Goal: Task Accomplishment & Management: Manage account settings

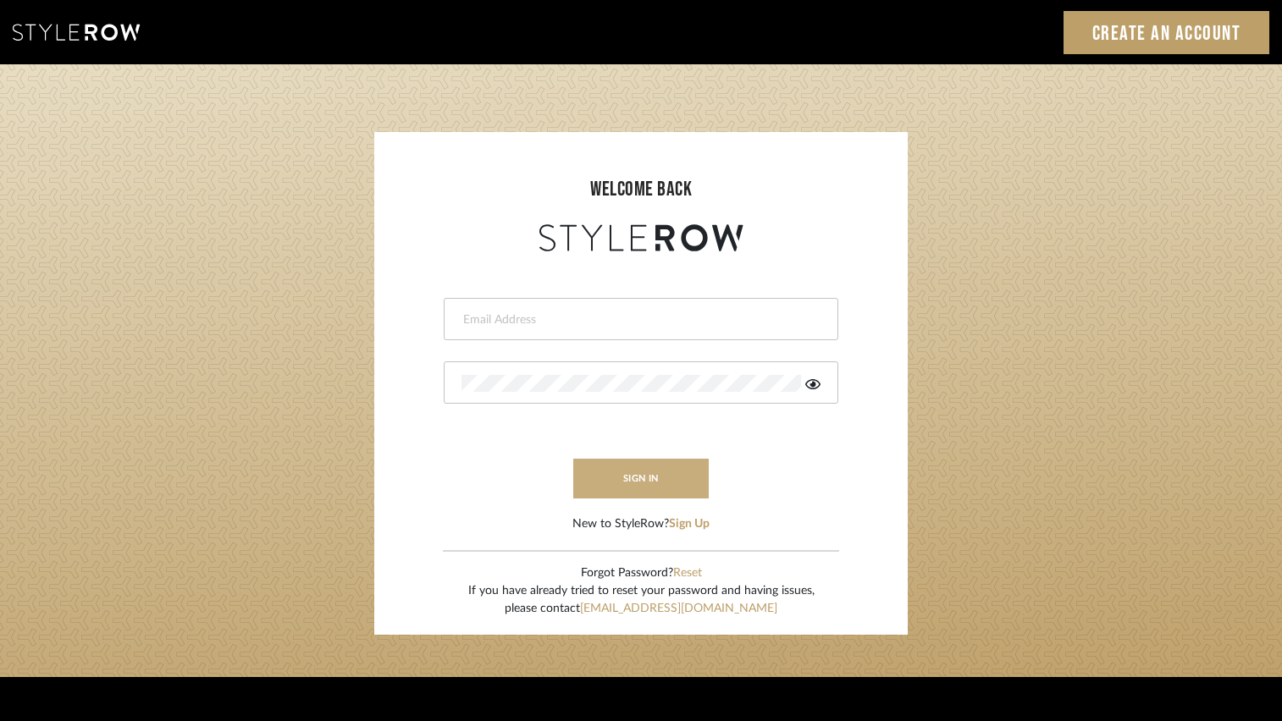
type input "regina@coastal-interiors.com"
click at [634, 472] on button "sign in" at bounding box center [640, 479] width 135 height 40
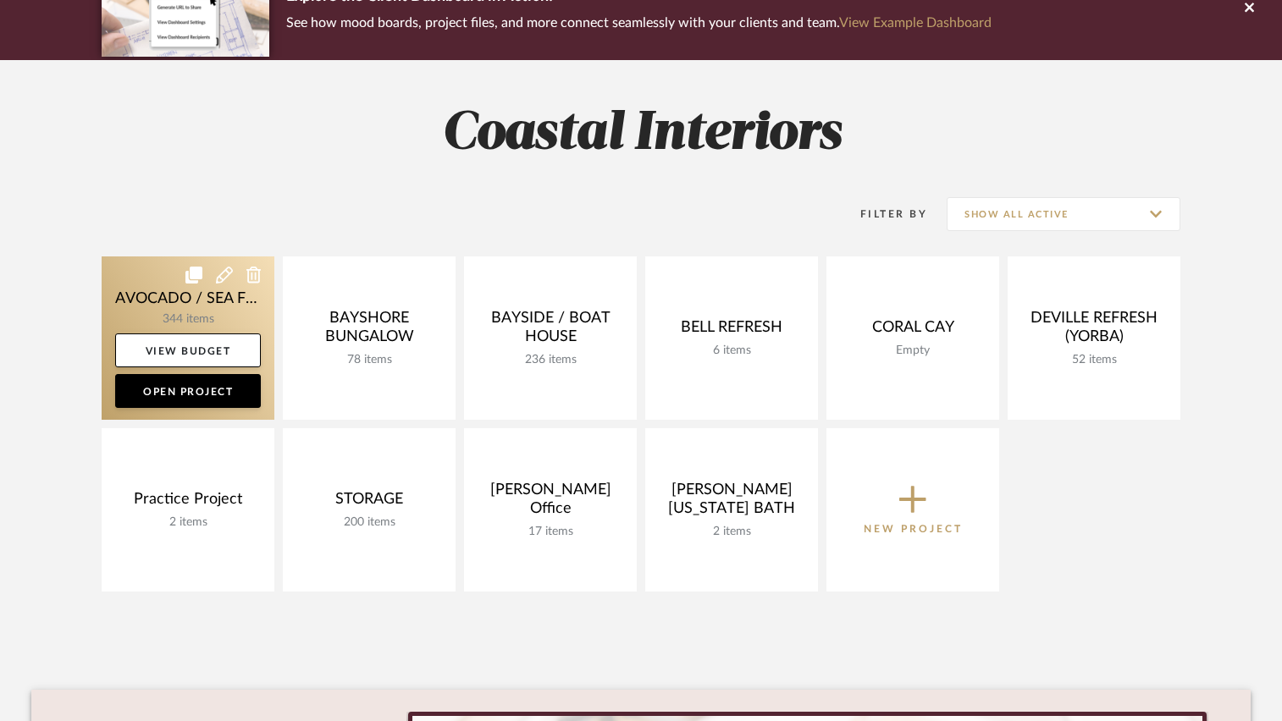
scroll to position [169, 0]
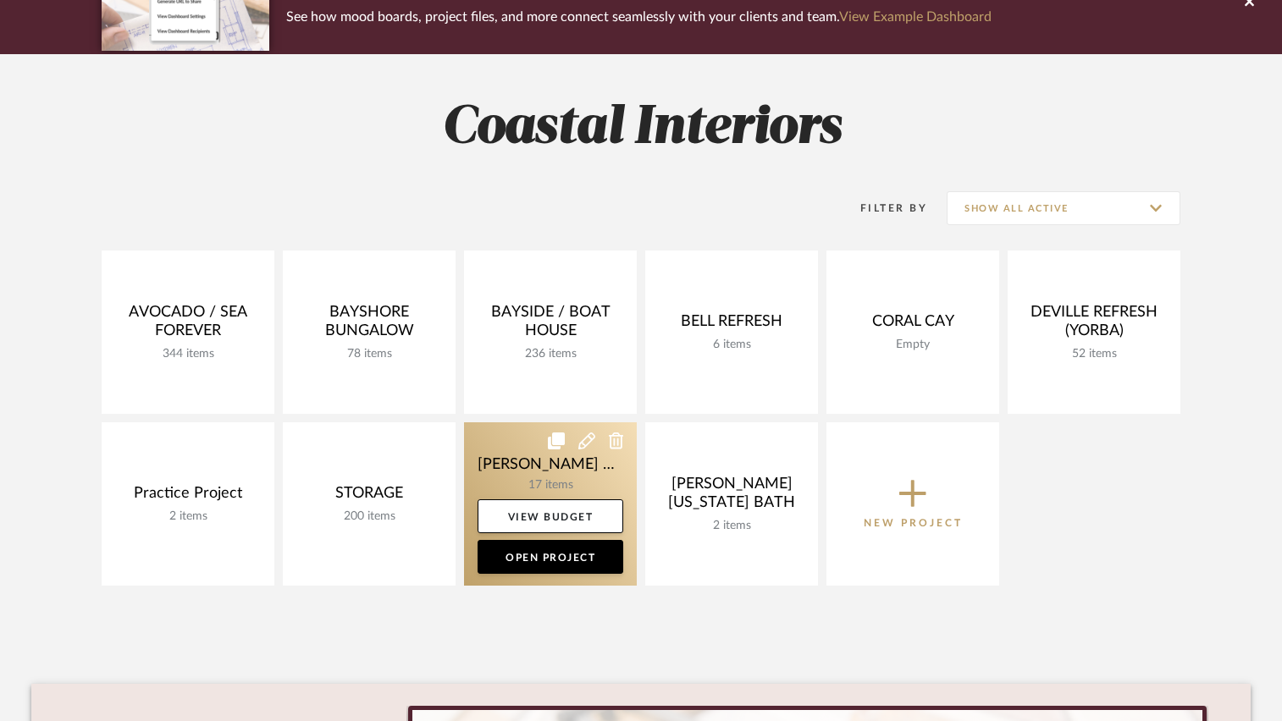
click at [535, 460] on link at bounding box center [550, 503] width 173 height 163
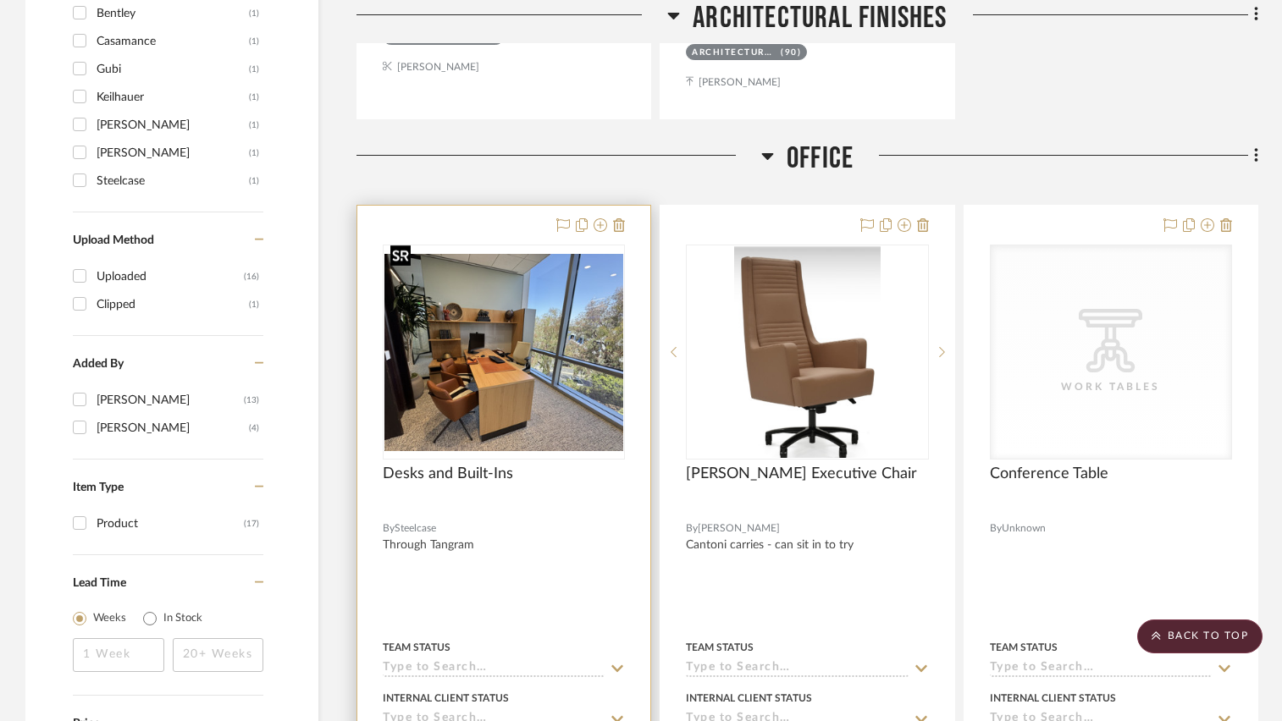
scroll to position [1439, 0]
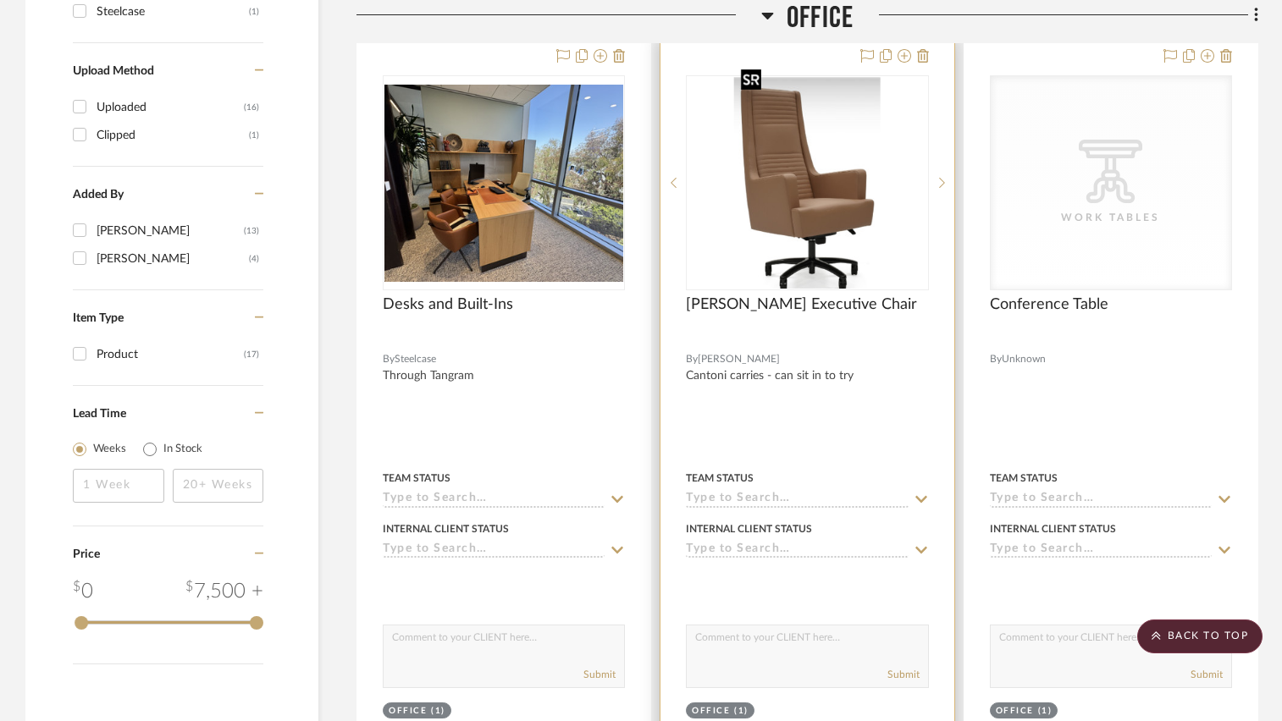
click at [0, 0] on img at bounding box center [0, 0] width 0 height 0
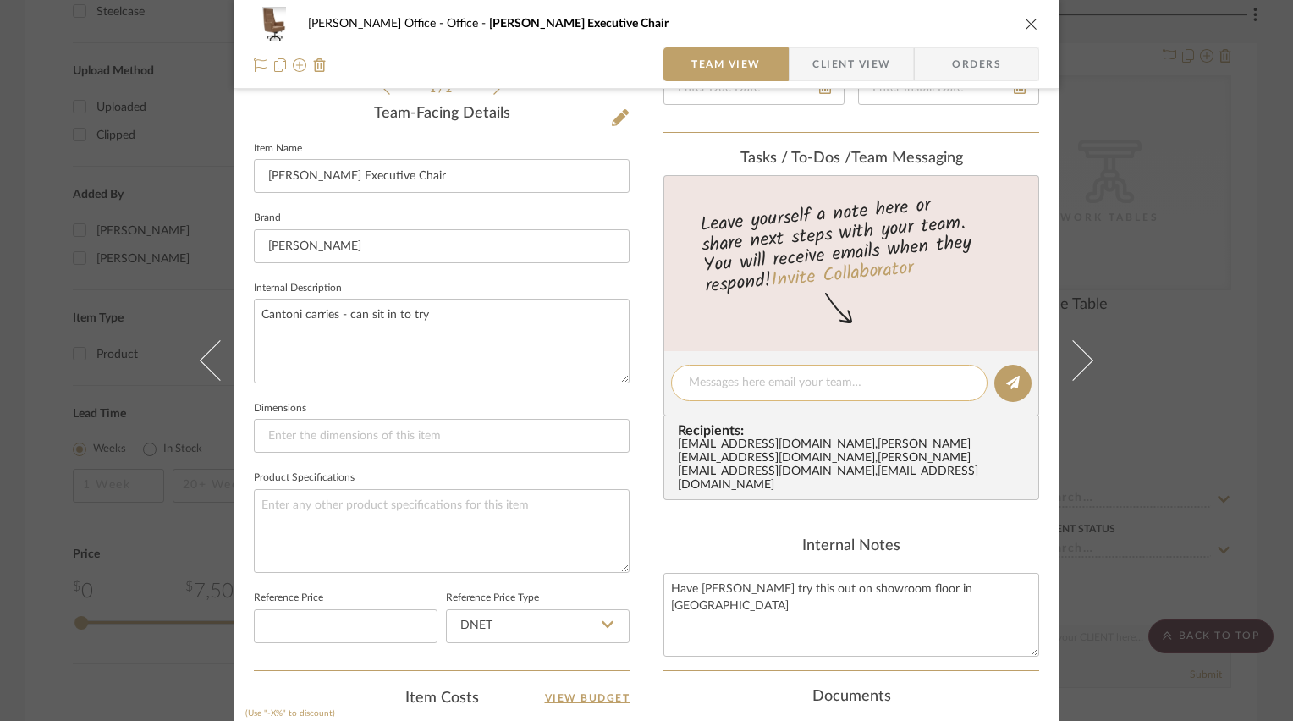
scroll to position [593, 0]
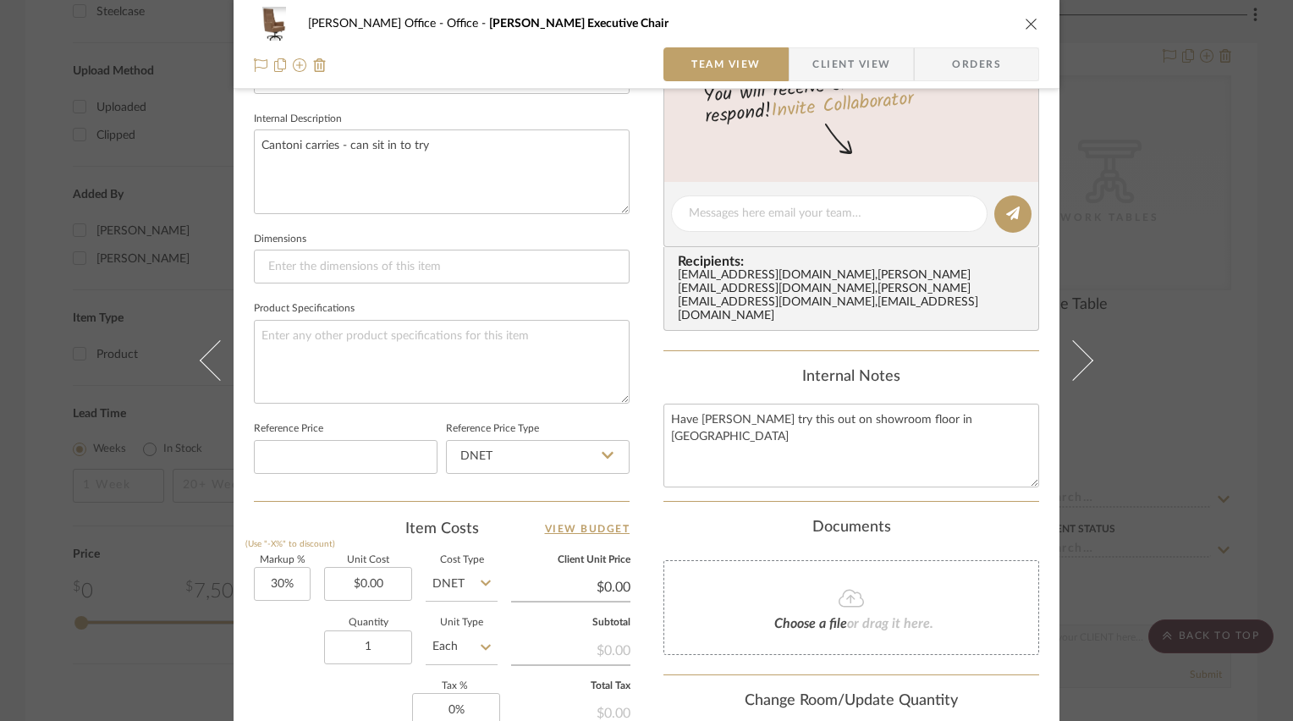
click at [481, 585] on icon at bounding box center [486, 583] width 10 height 14
click at [463, 660] on span "Retail" at bounding box center [452, 666] width 29 height 12
type input "Retail"
click at [390, 577] on input "0.00" at bounding box center [368, 584] width 88 height 34
type input "$9,079.00"
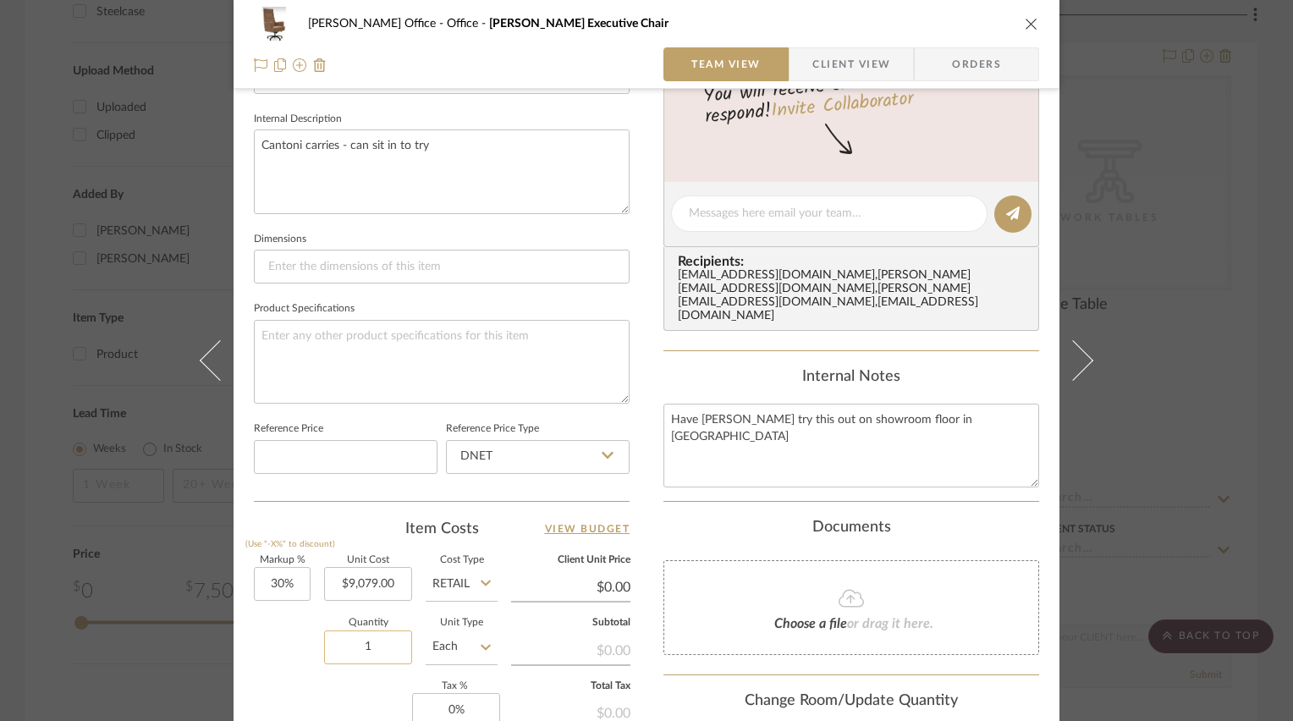
click at [363, 643] on input "1" at bounding box center [368, 648] width 88 height 34
type input "$11,802.70"
type input "2"
click at [282, 642] on div "Quantity 2 Unit Type Each" at bounding box center [376, 649] width 244 height 60
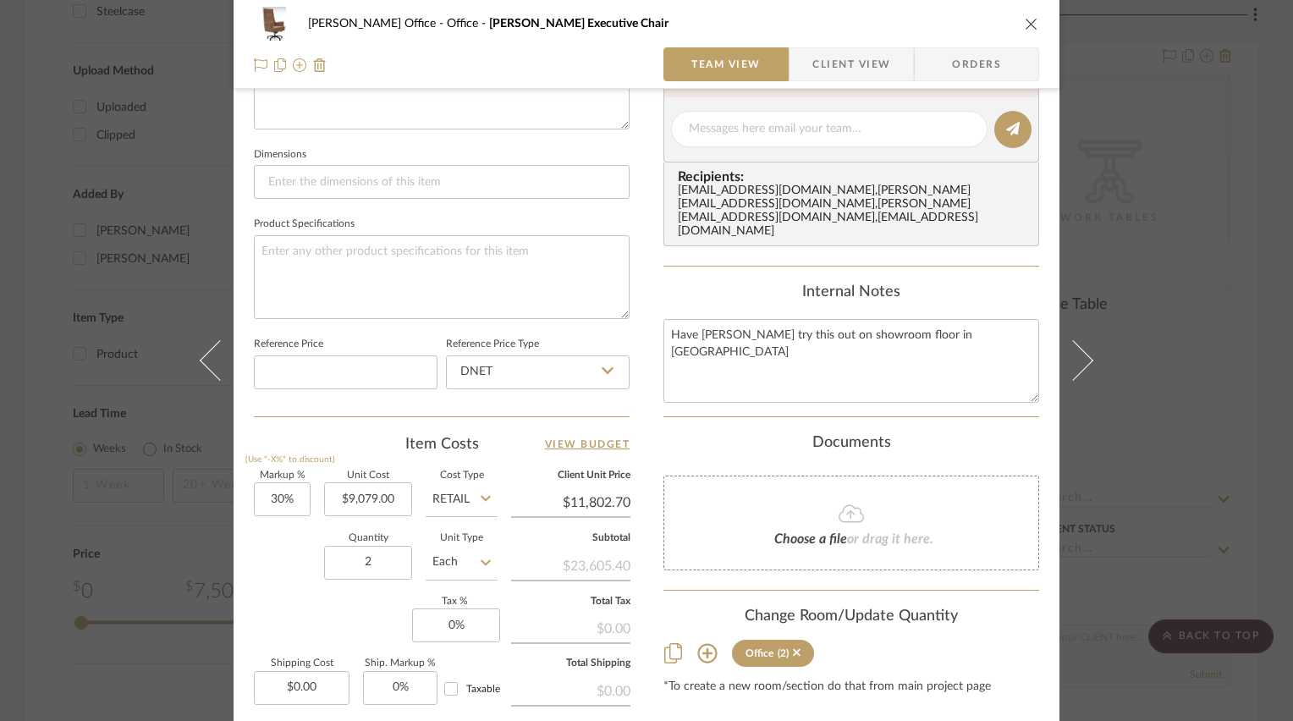
scroll to position [762, 0]
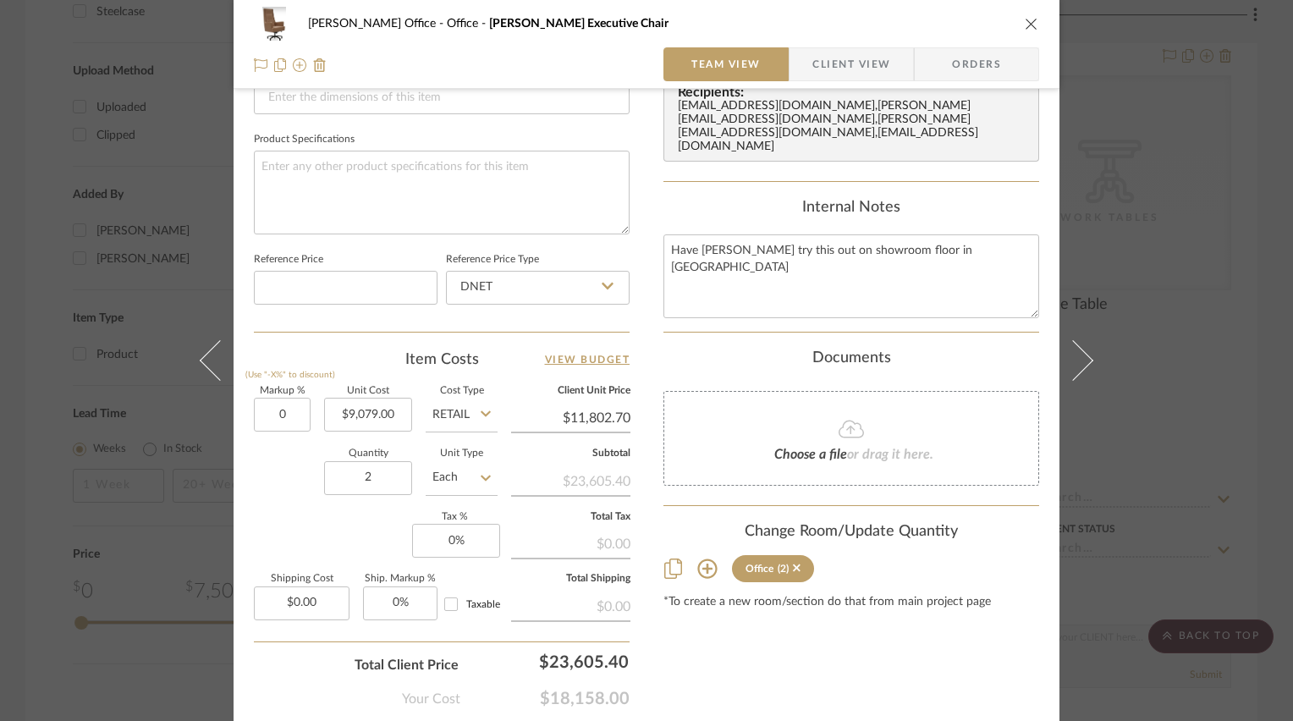
type input "0%"
click at [308, 472] on div "Quantity 2 Unit Type Each" at bounding box center [376, 479] width 244 height 60
type input "$9,079.00"
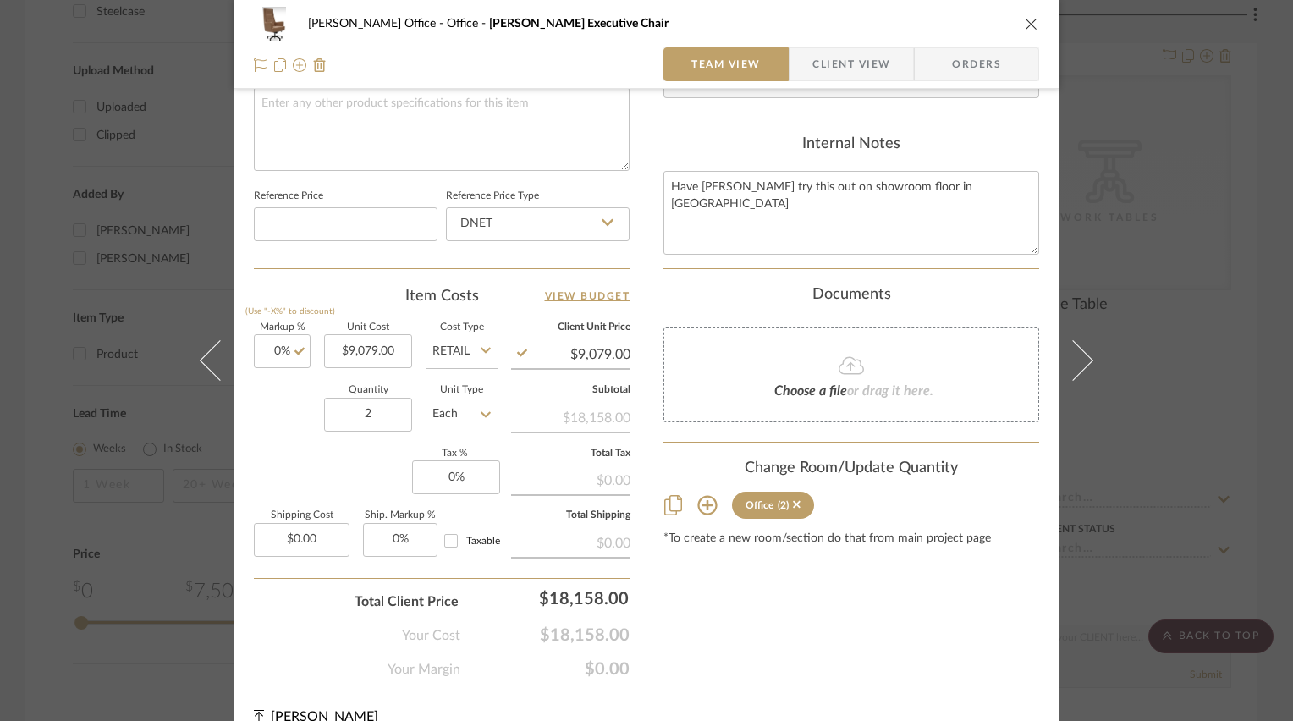
scroll to position [847, 0]
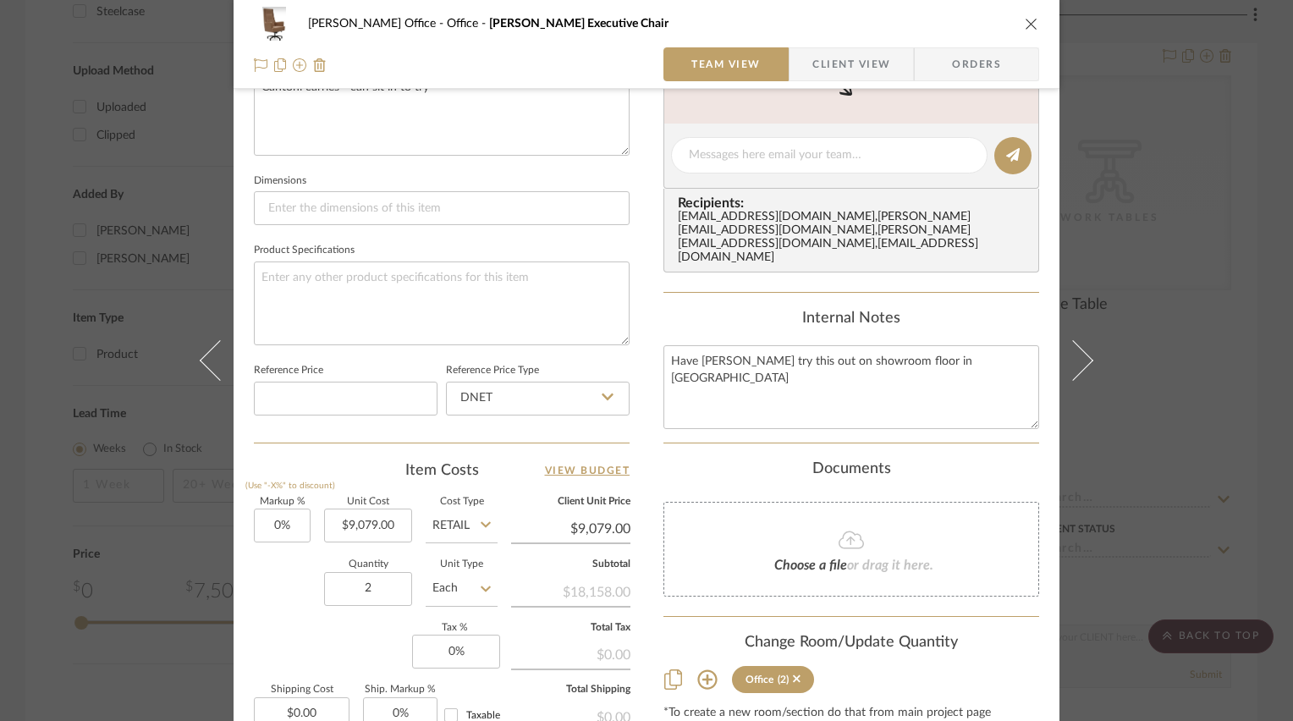
scroll to position [509, 0]
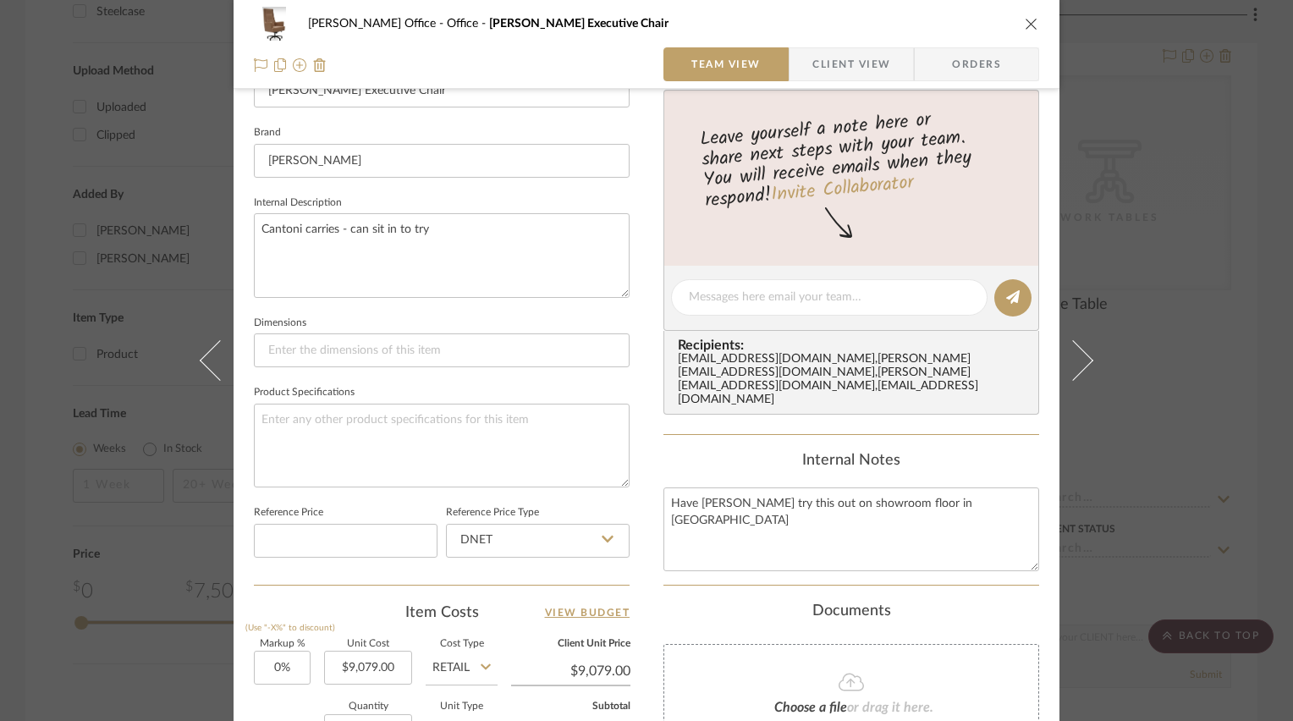
click at [1025, 20] on icon "close" at bounding box center [1032, 24] width 14 height 14
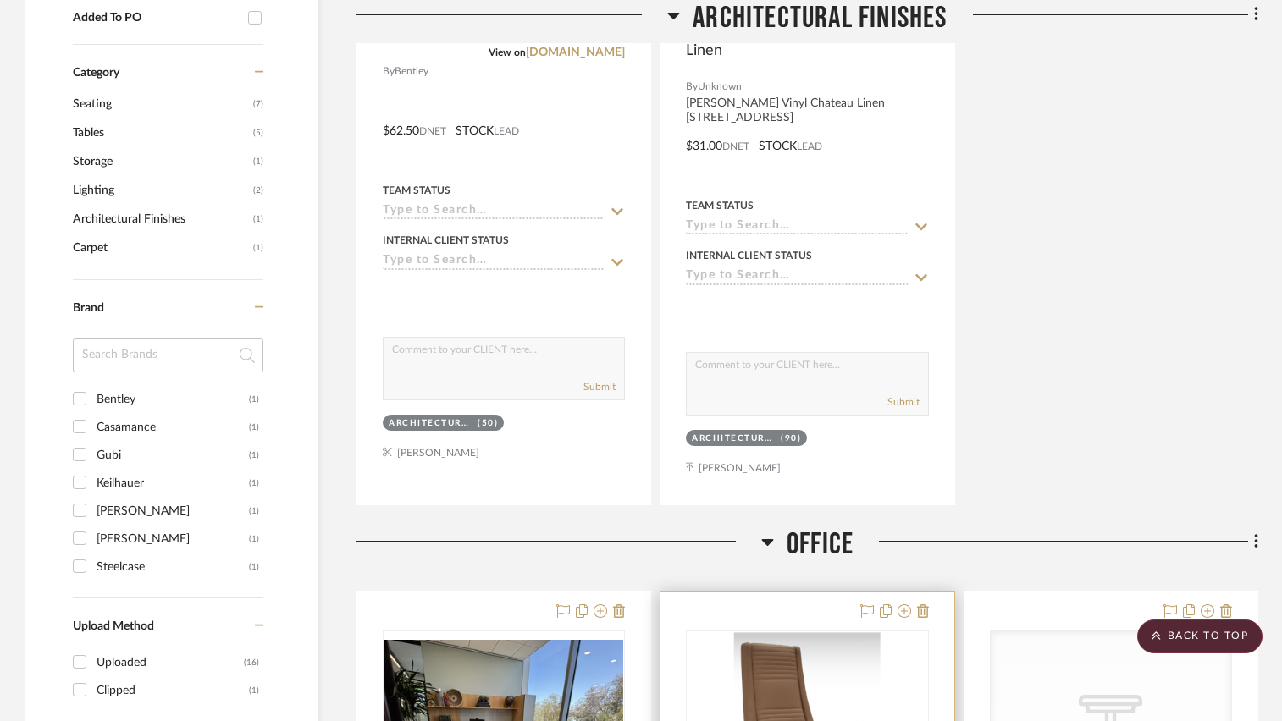
scroll to position [846, 0]
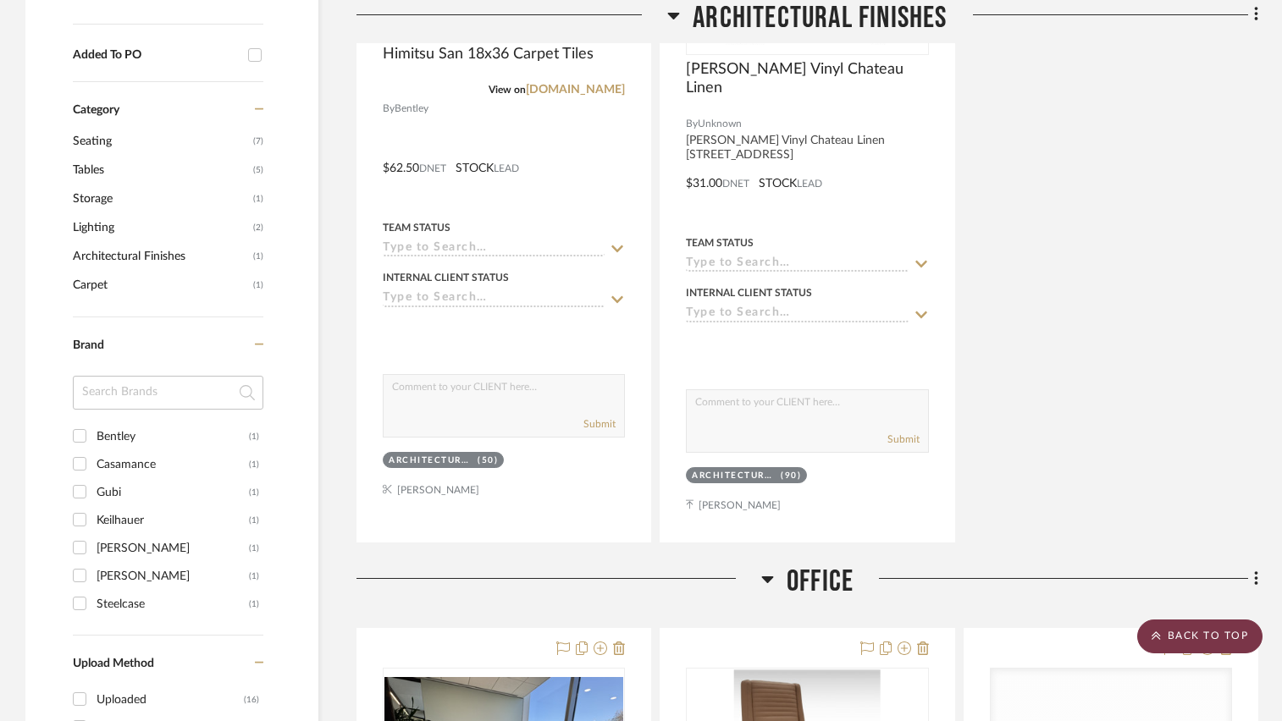
click at [1170, 642] on scroll-to-top-button "BACK TO TOP" at bounding box center [1199, 637] width 125 height 34
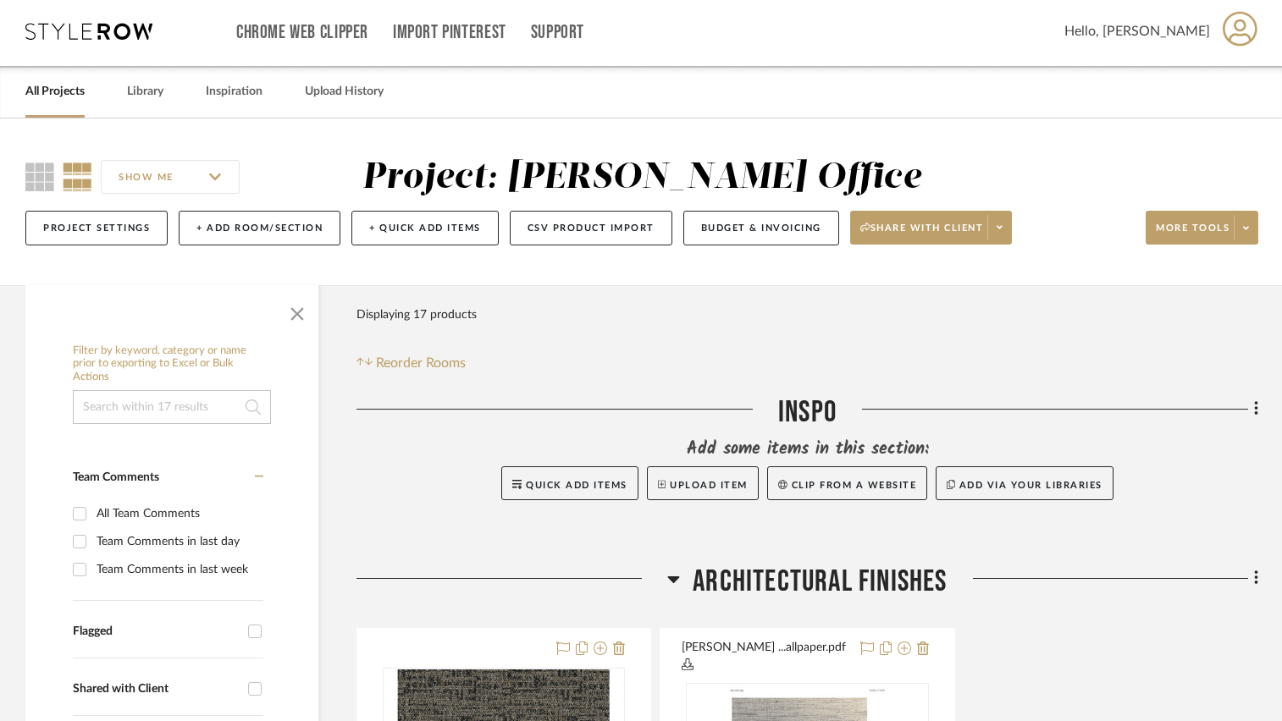
scroll to position [0, 0]
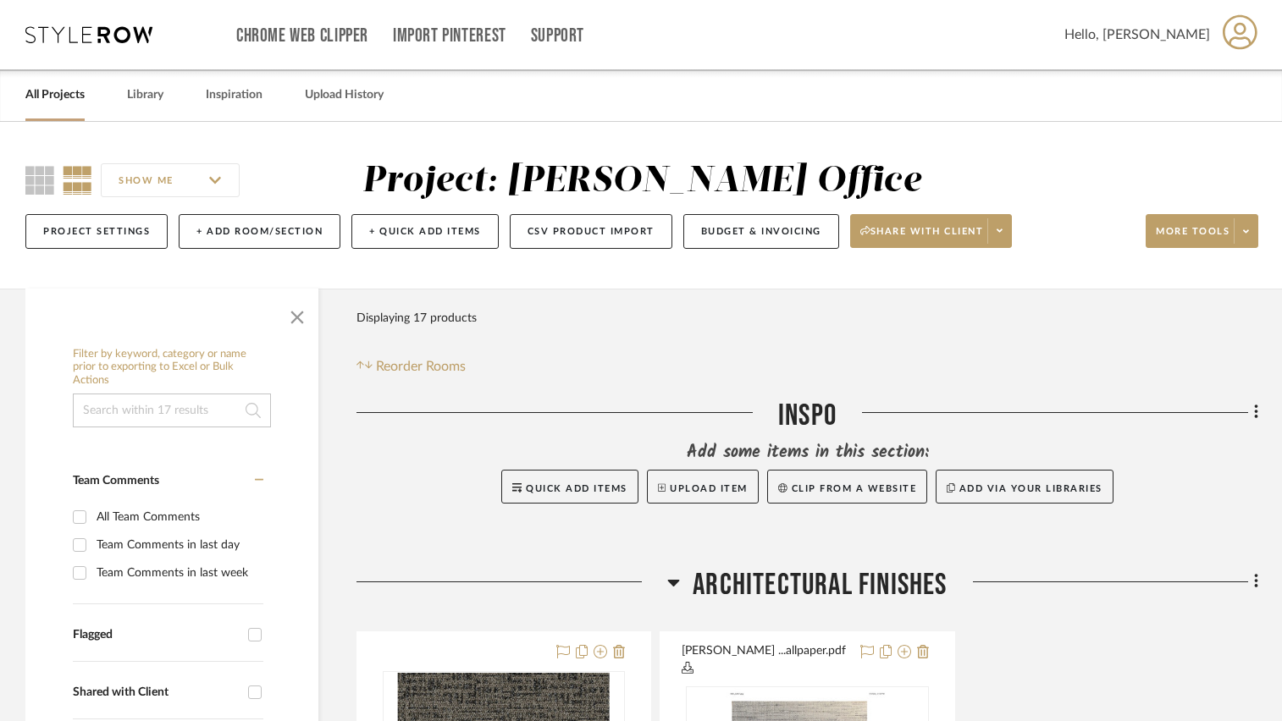
click at [73, 95] on link "All Projects" at bounding box center [54, 95] width 59 height 23
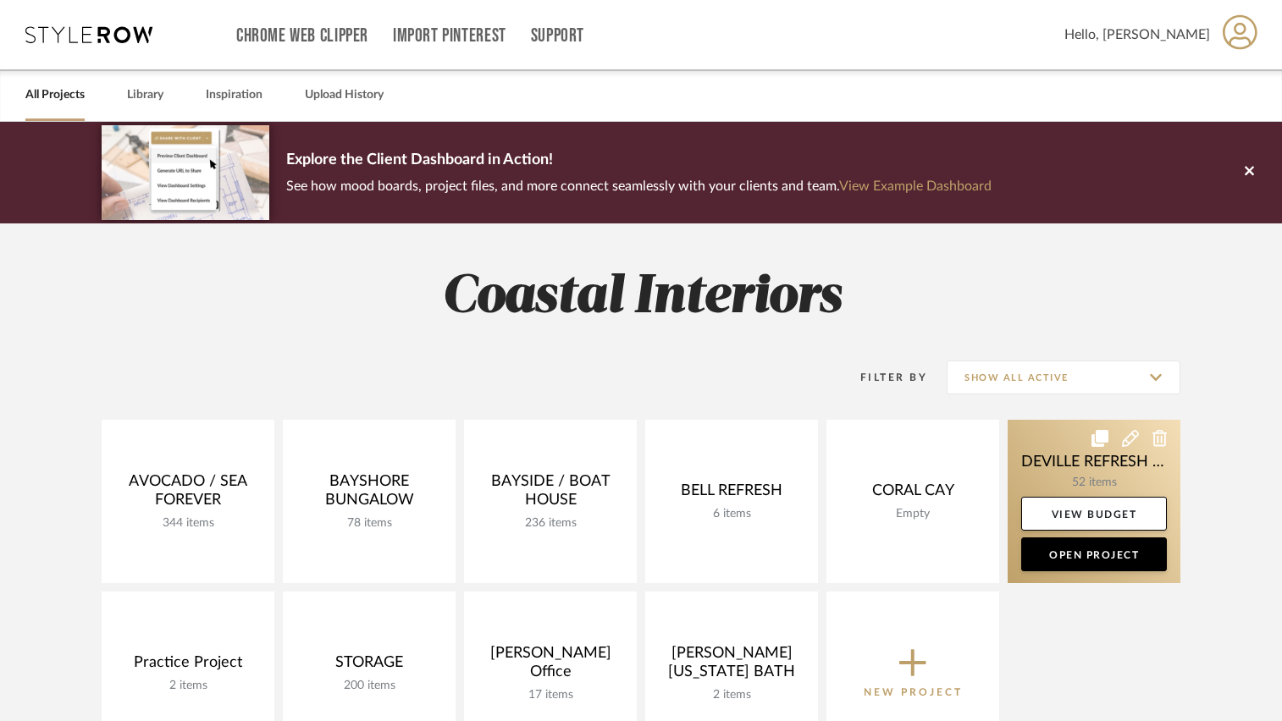
click at [1127, 436] on icon at bounding box center [1130, 438] width 17 height 17
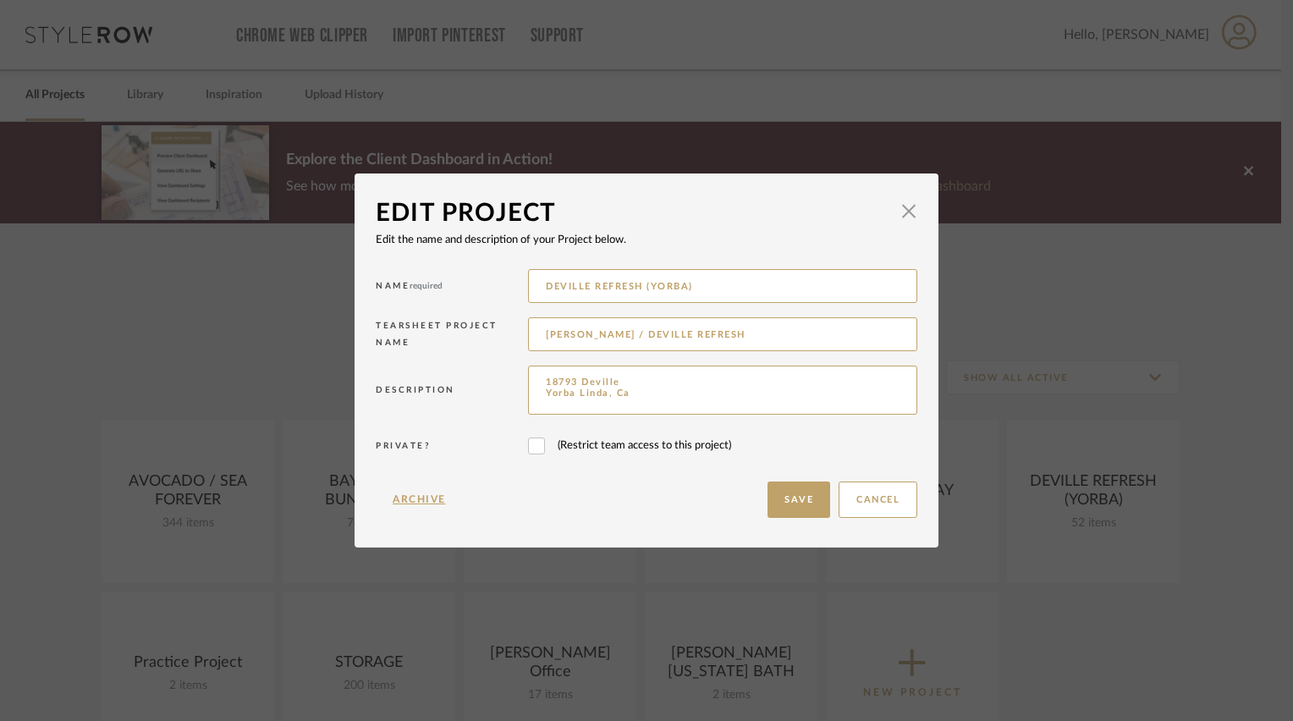
drag, startPoint x: 714, startPoint y: 332, endPoint x: 453, endPoint y: 344, distance: 261.8
click at [453, 344] on div "Tearsheet Project Name [PERSON_NAME] / DEVILLE REFRESH" at bounding box center [647, 337] width 542 height 48
type input "Stone & Sage"
drag, startPoint x: 588, startPoint y: 284, endPoint x: 733, endPoint y: 284, distance: 144.7
click at [733, 284] on input "DEVILLE REFRESH (YORBA)" at bounding box center [722, 286] width 389 height 34
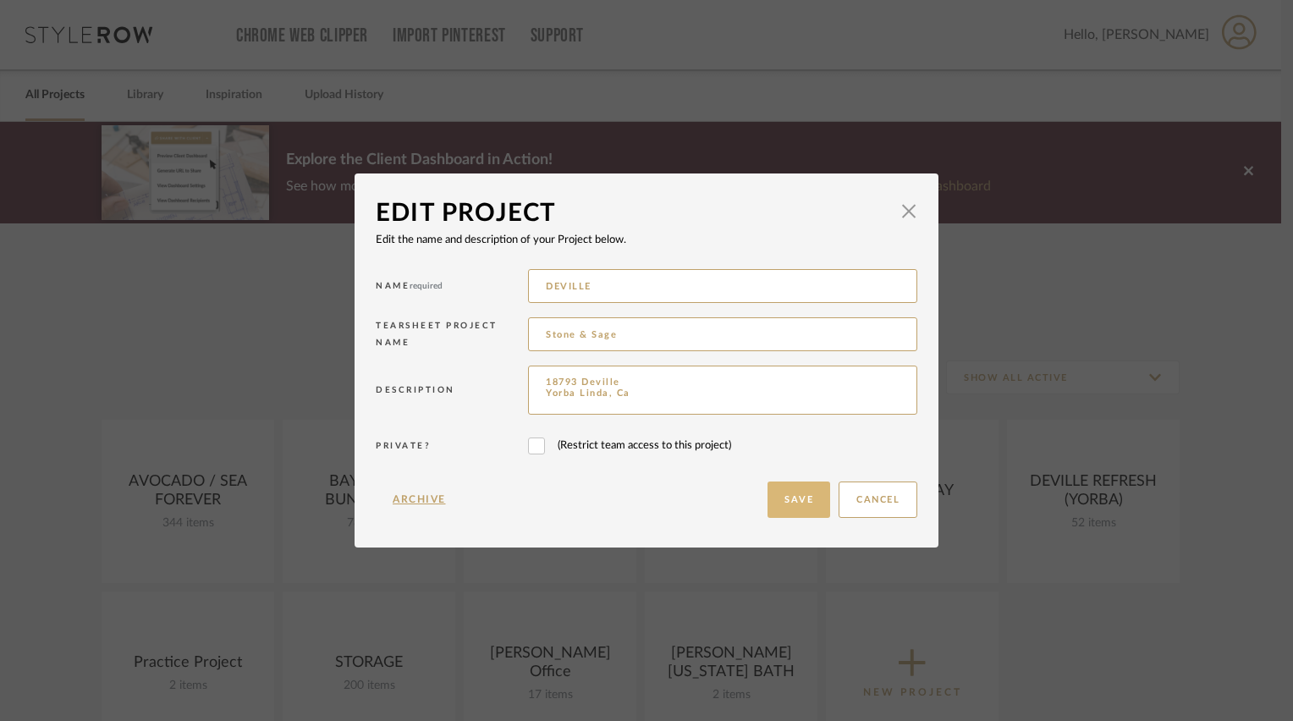
type input "DEVILLE"
click at [780, 493] on button "Save" at bounding box center [799, 500] width 63 height 36
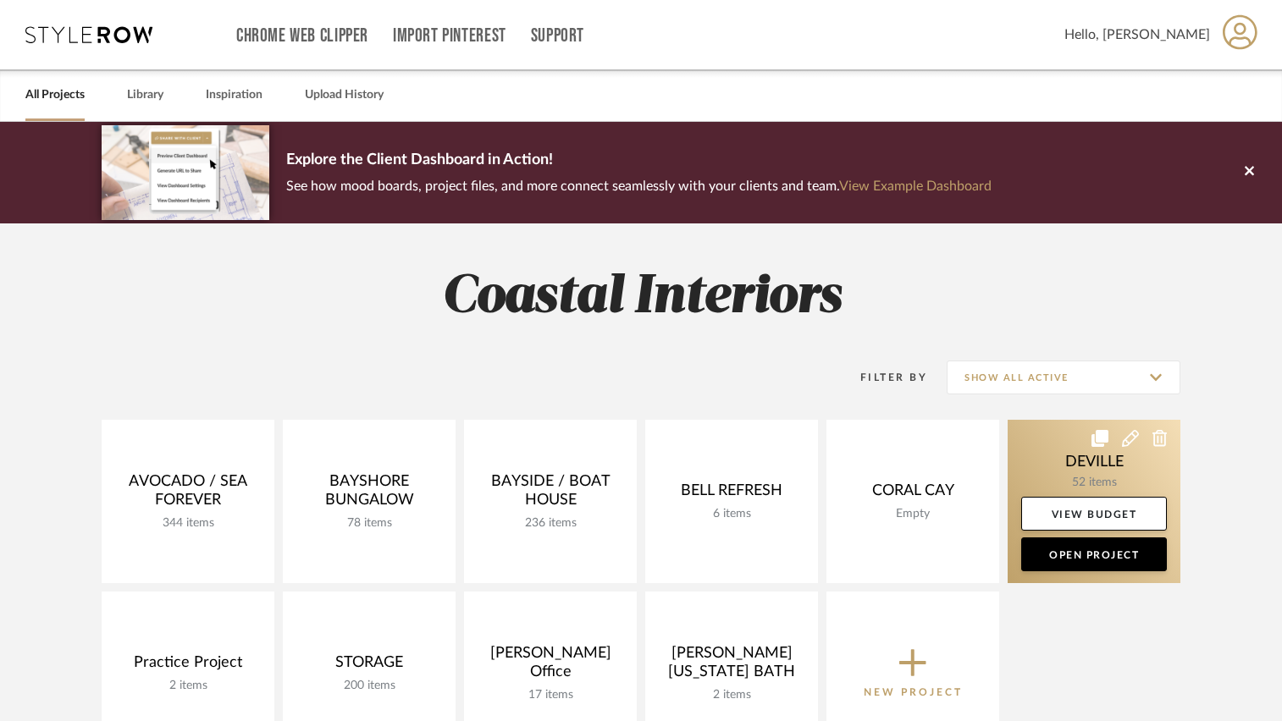
click at [1061, 456] on link at bounding box center [1093, 501] width 173 height 163
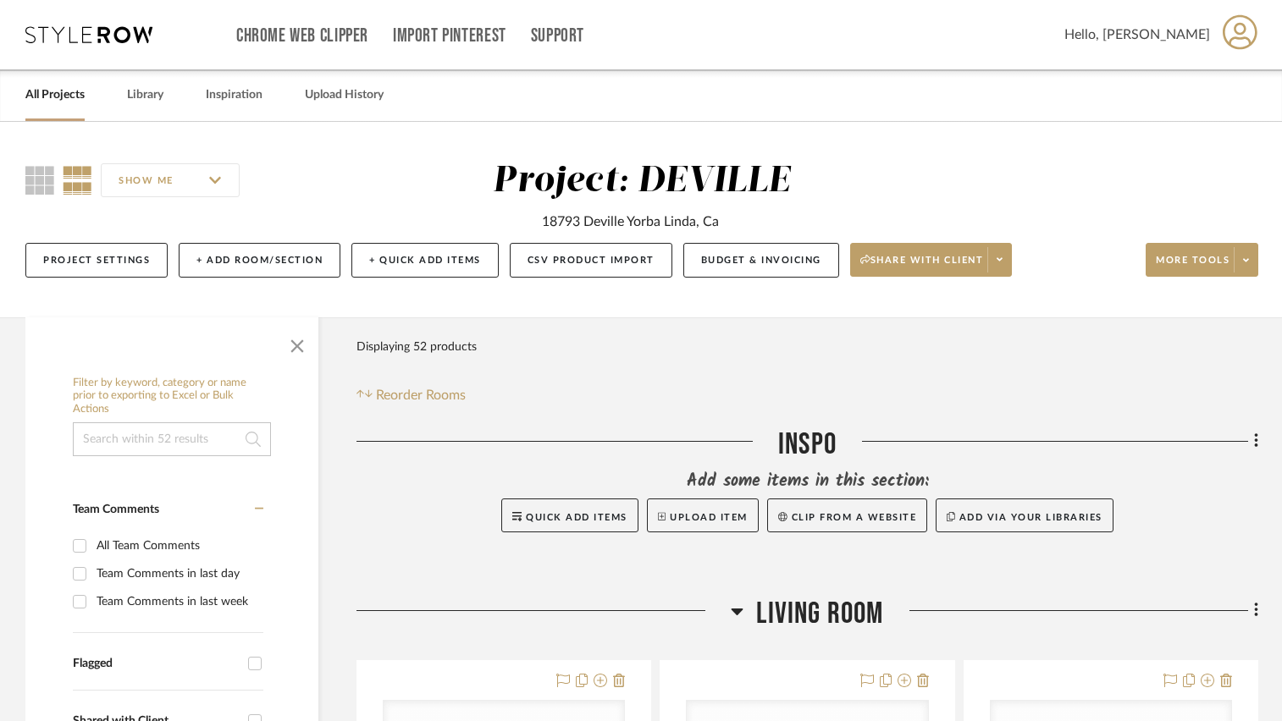
click at [49, 99] on link "All Projects" at bounding box center [54, 95] width 59 height 23
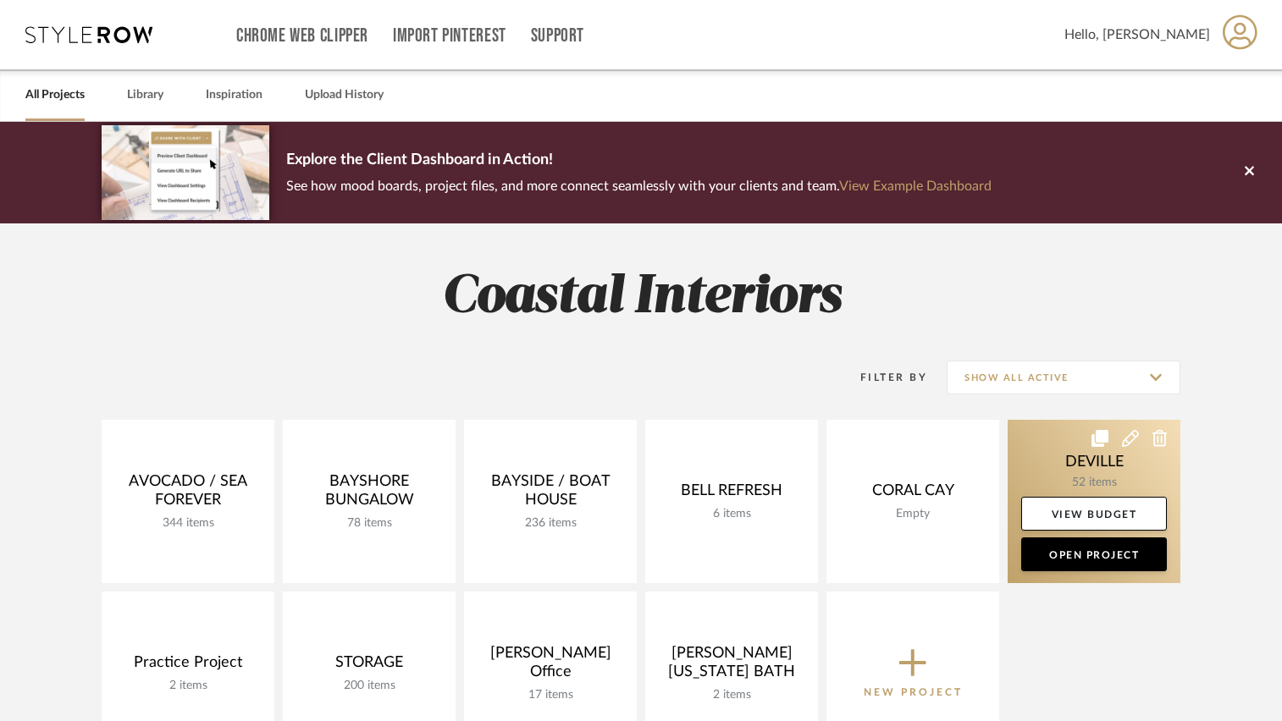
click at [1127, 437] on icon at bounding box center [1130, 438] width 17 height 17
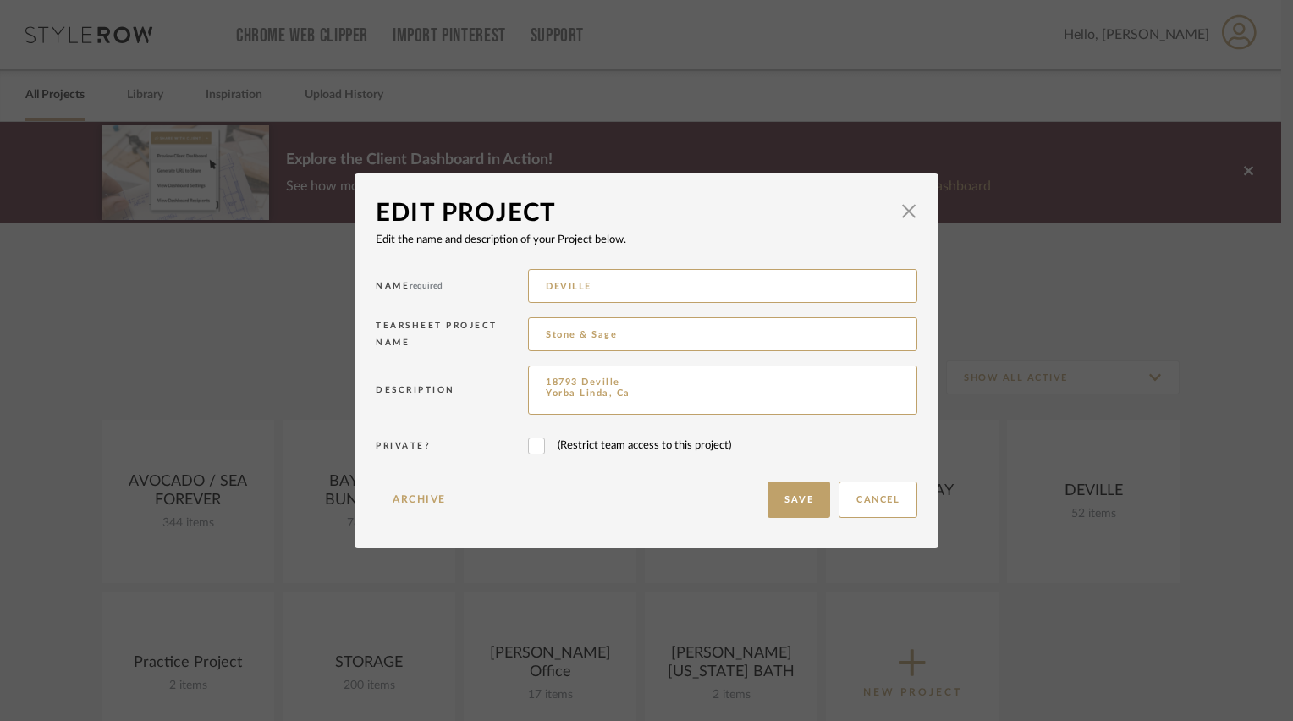
drag, startPoint x: 609, startPoint y: 286, endPoint x: 482, endPoint y: 274, distance: 127.5
click at [482, 274] on div "Name required DEVILLE" at bounding box center [647, 289] width 542 height 48
type input "Stone & Sage"
type input "Deville"
click at [787, 510] on button "Save" at bounding box center [799, 500] width 63 height 36
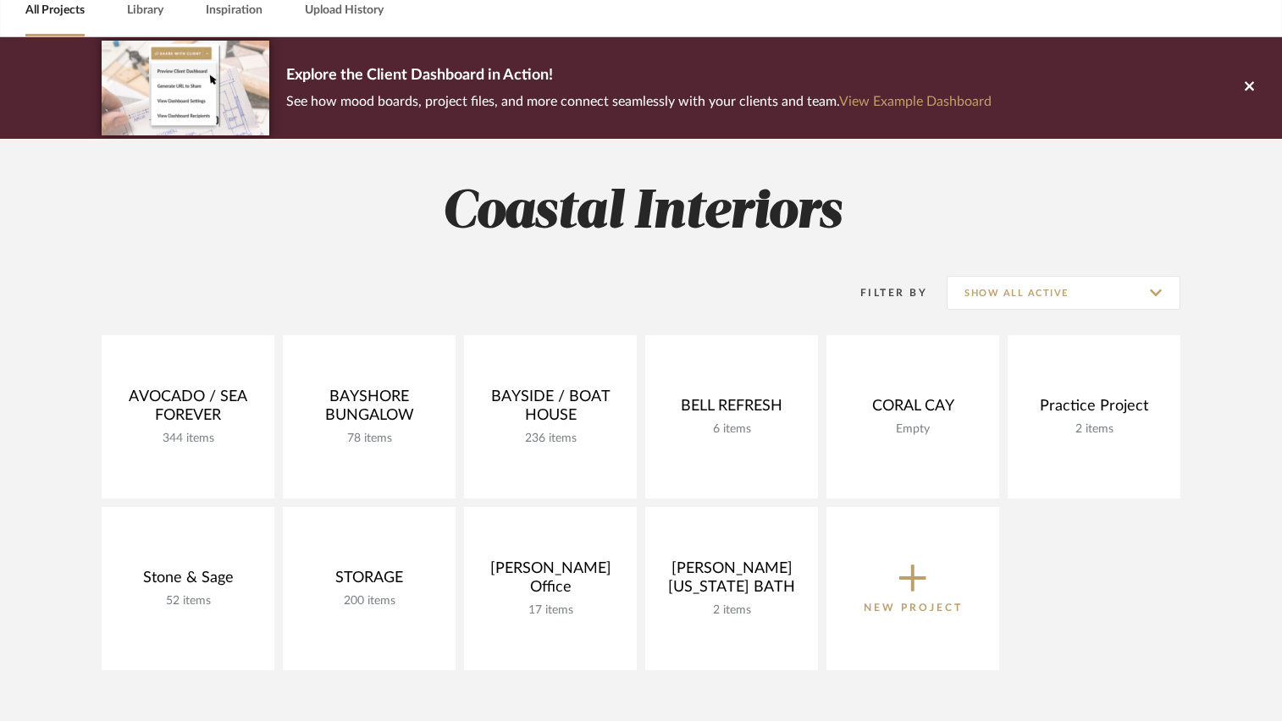
scroll to position [169, 0]
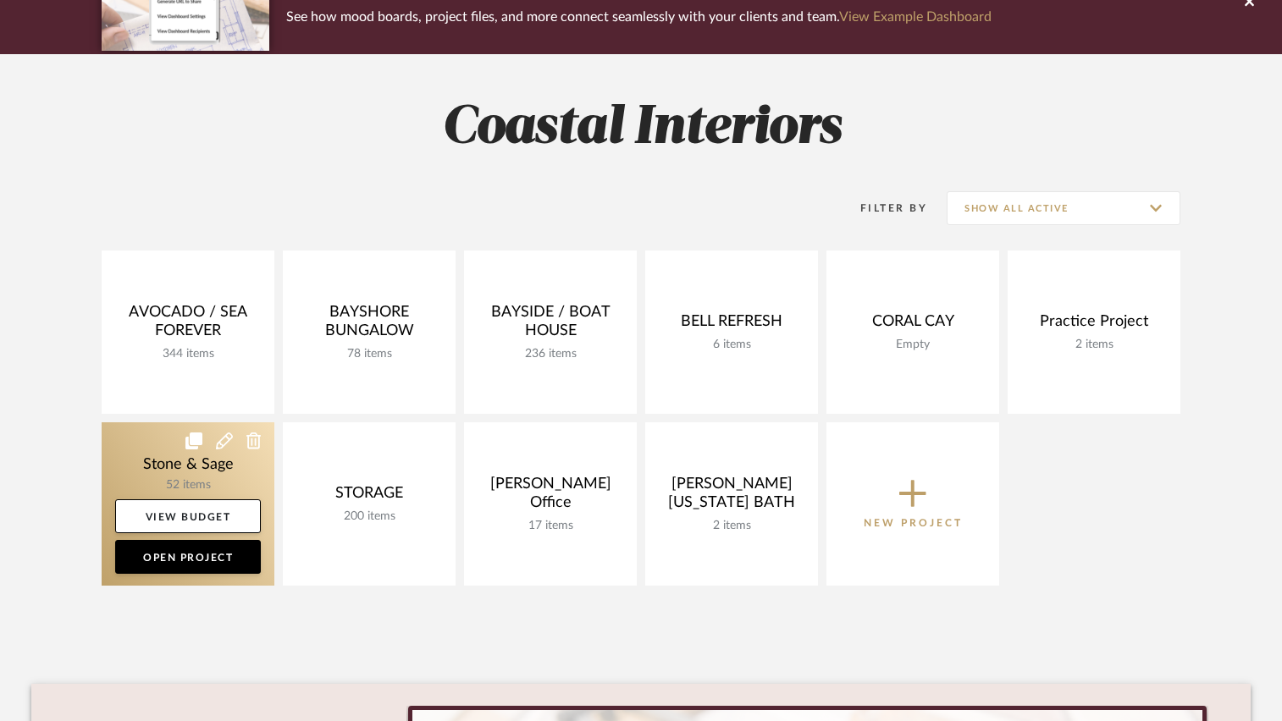
click at [152, 440] on link at bounding box center [188, 503] width 173 height 163
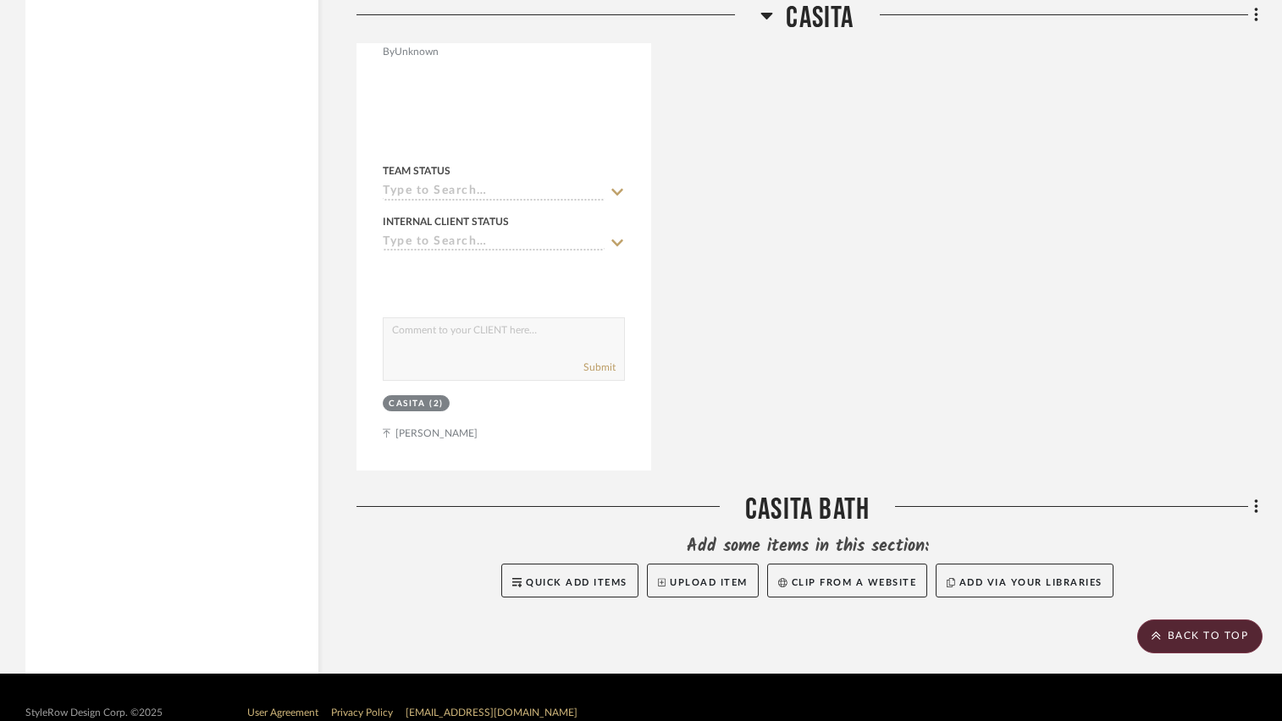
scroll to position [18146, 0]
